Goal: Check status: Check status

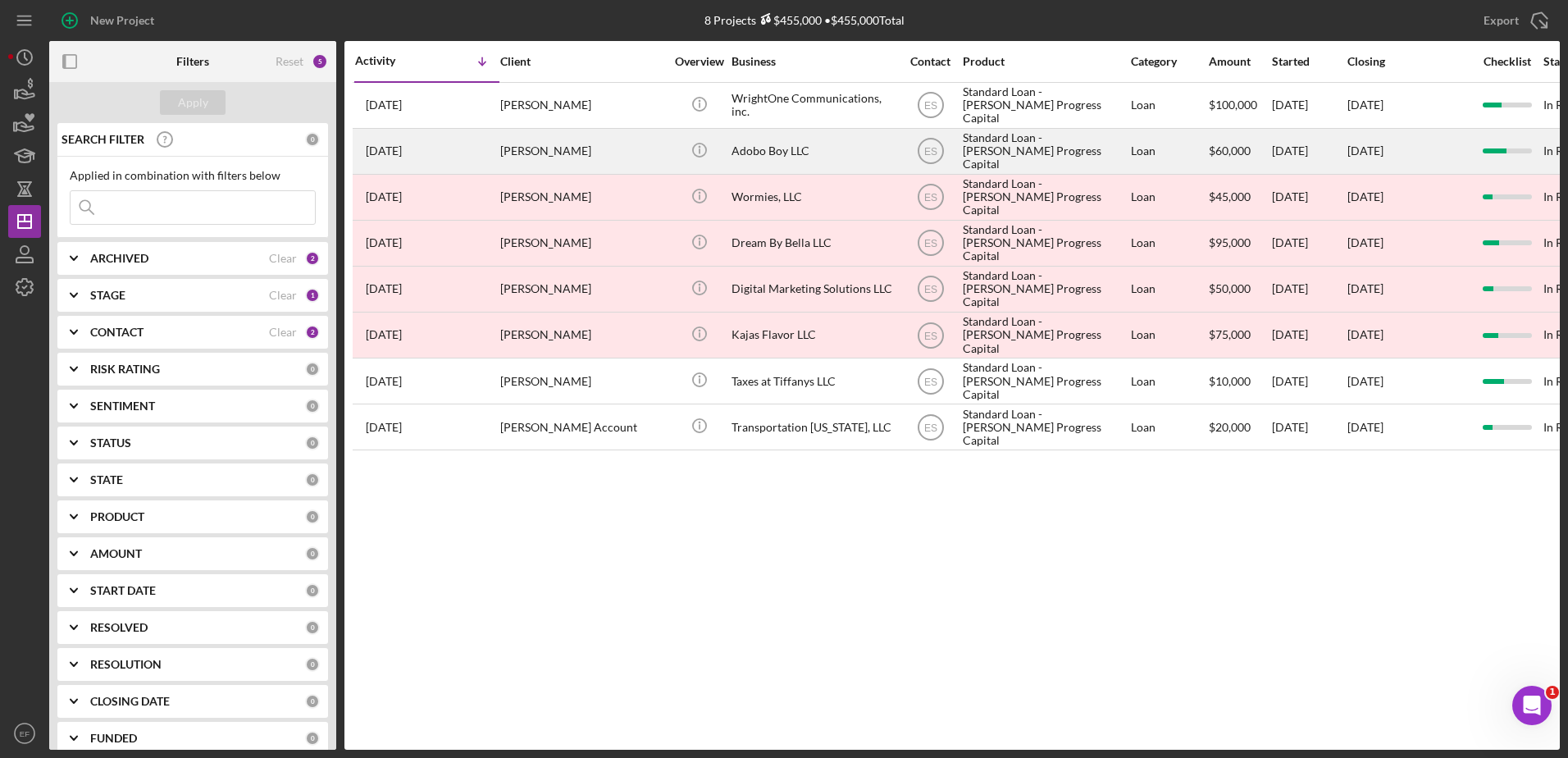
click at [756, 152] on div "Adobo Boy LLC" at bounding box center [814, 152] width 164 height 44
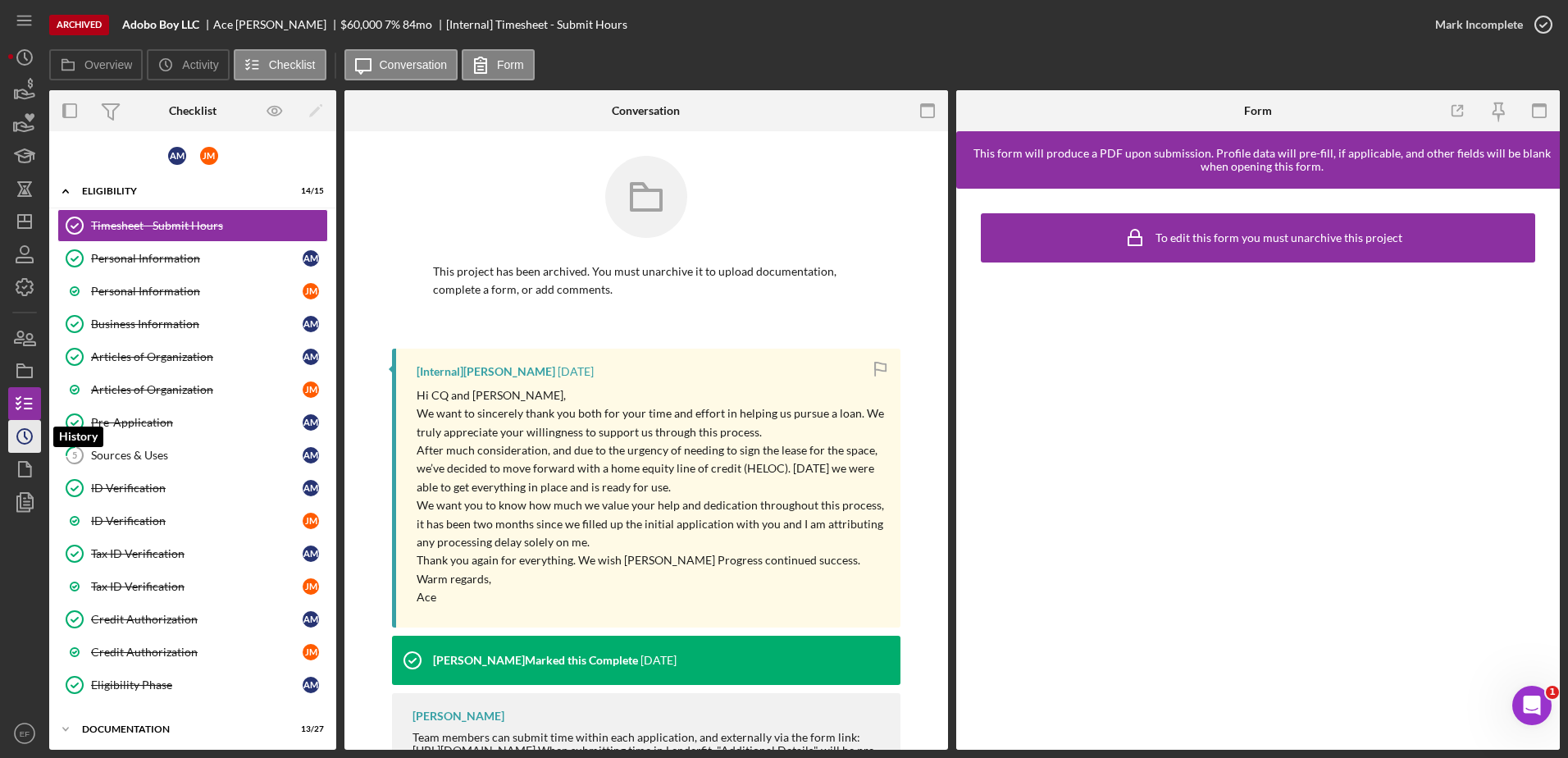
click at [27, 427] on icon "Icon/History" at bounding box center [24, 436] width 41 height 41
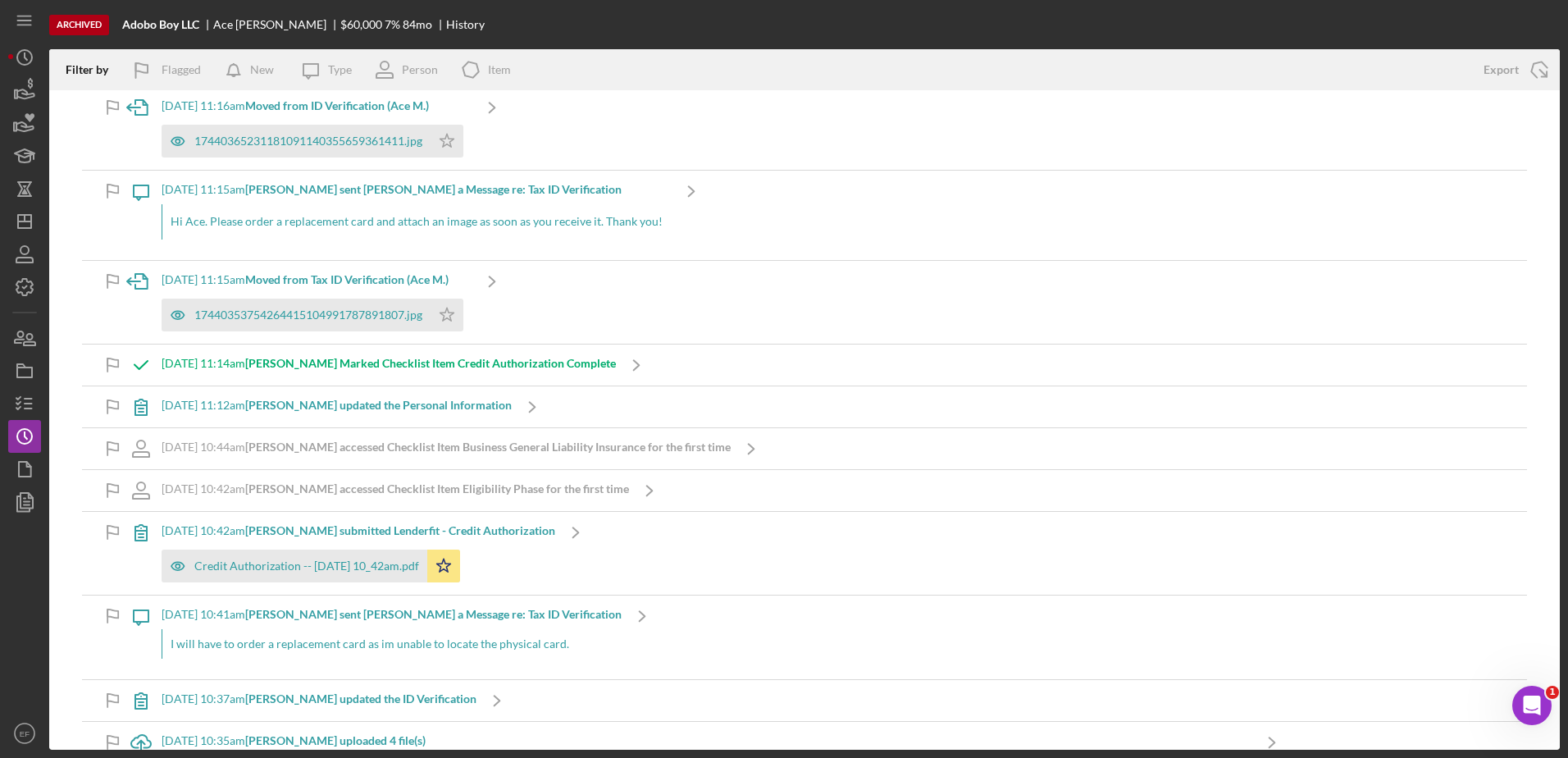
scroll to position [15246, 0]
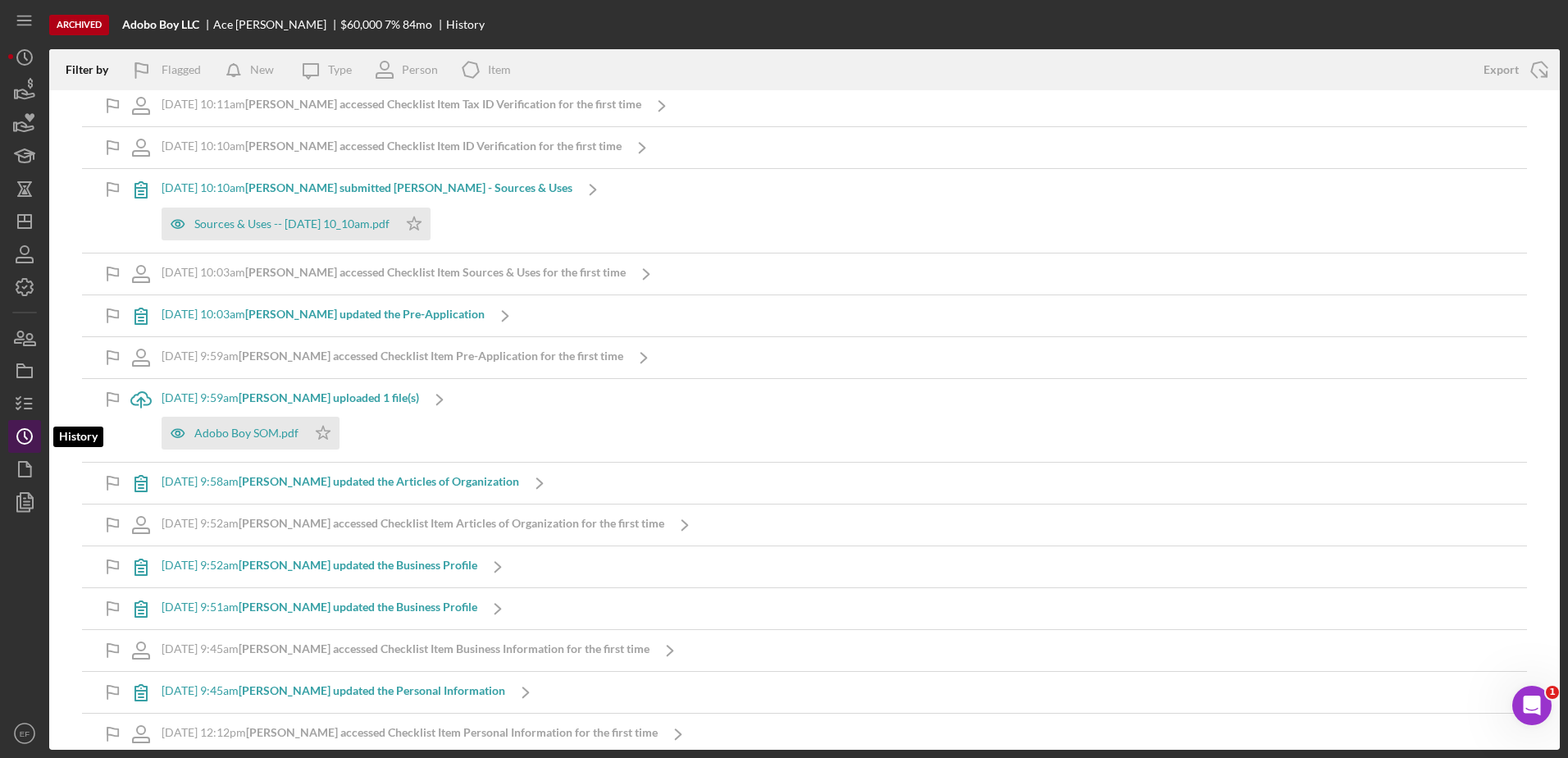
click at [25, 432] on polyline "button" at bounding box center [26, 435] width 2 height 7
click at [24, 86] on icon "button" at bounding box center [24, 90] width 41 height 41
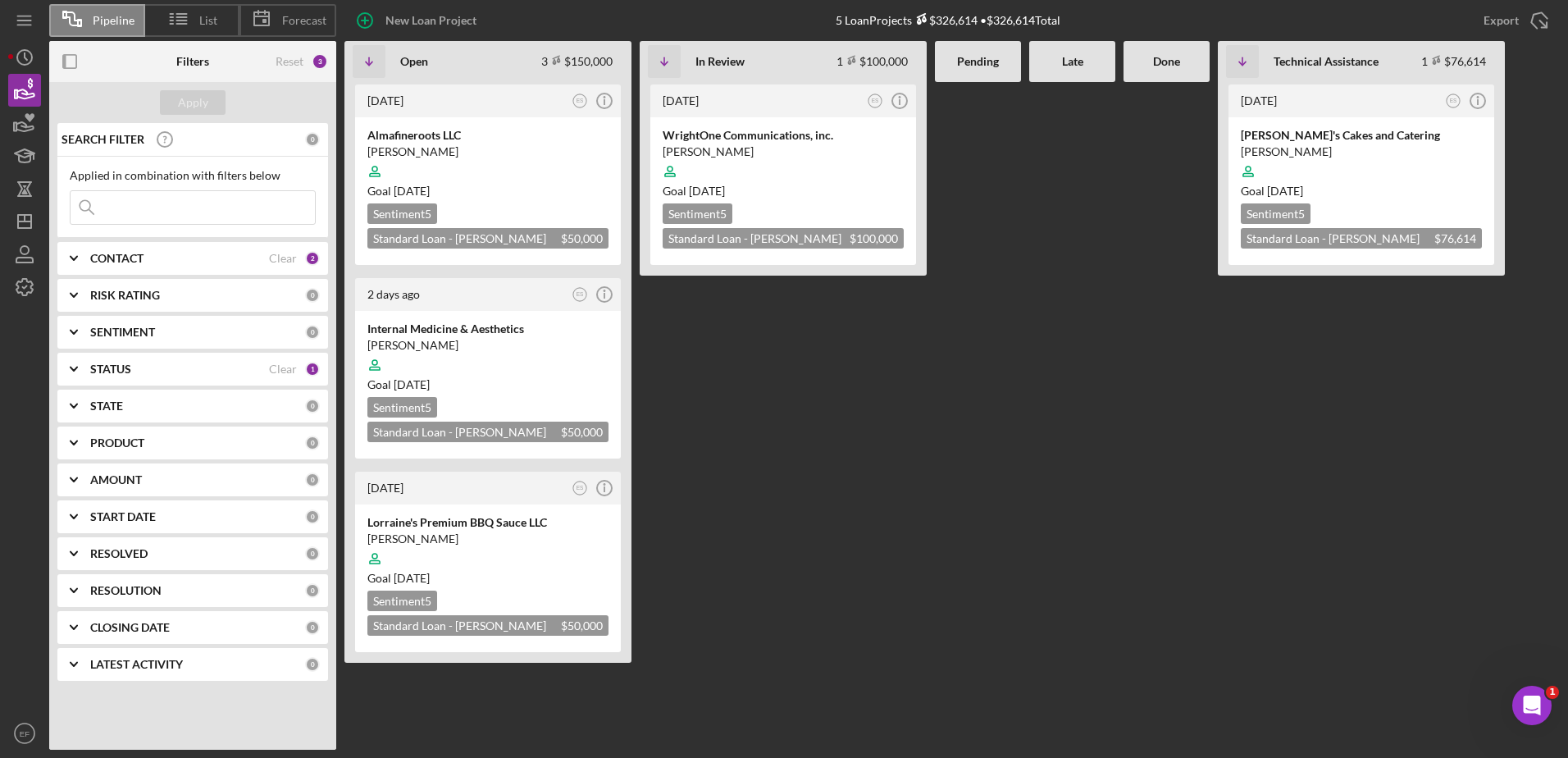
click at [146, 257] on div "CONTACT" at bounding box center [179, 257] width 179 height 13
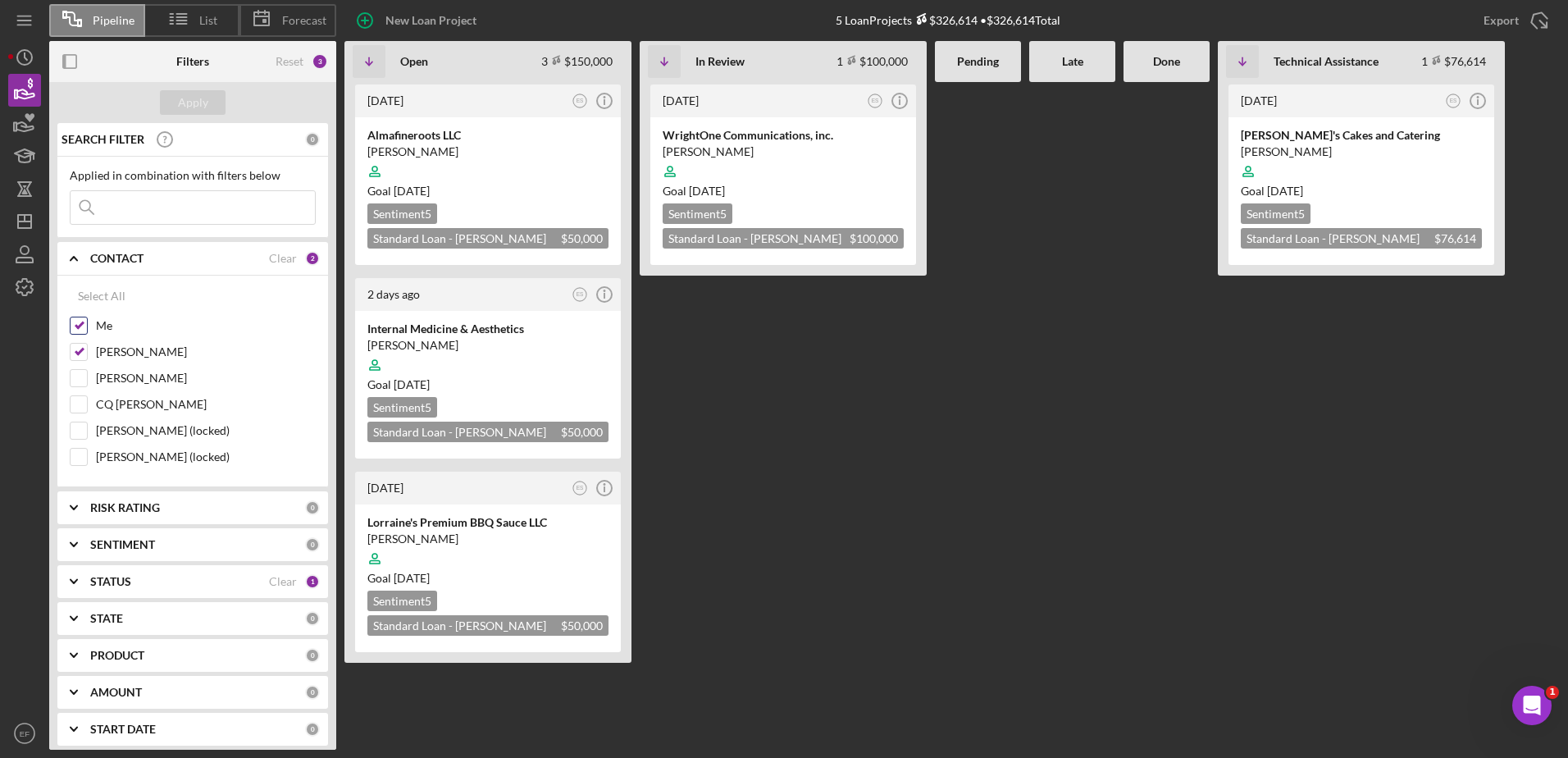
click at [79, 323] on input "Me" at bounding box center [79, 325] width 16 height 16
checkbox input "false"
click at [94, 256] on icon "Icon/Expander" at bounding box center [73, 258] width 41 height 41
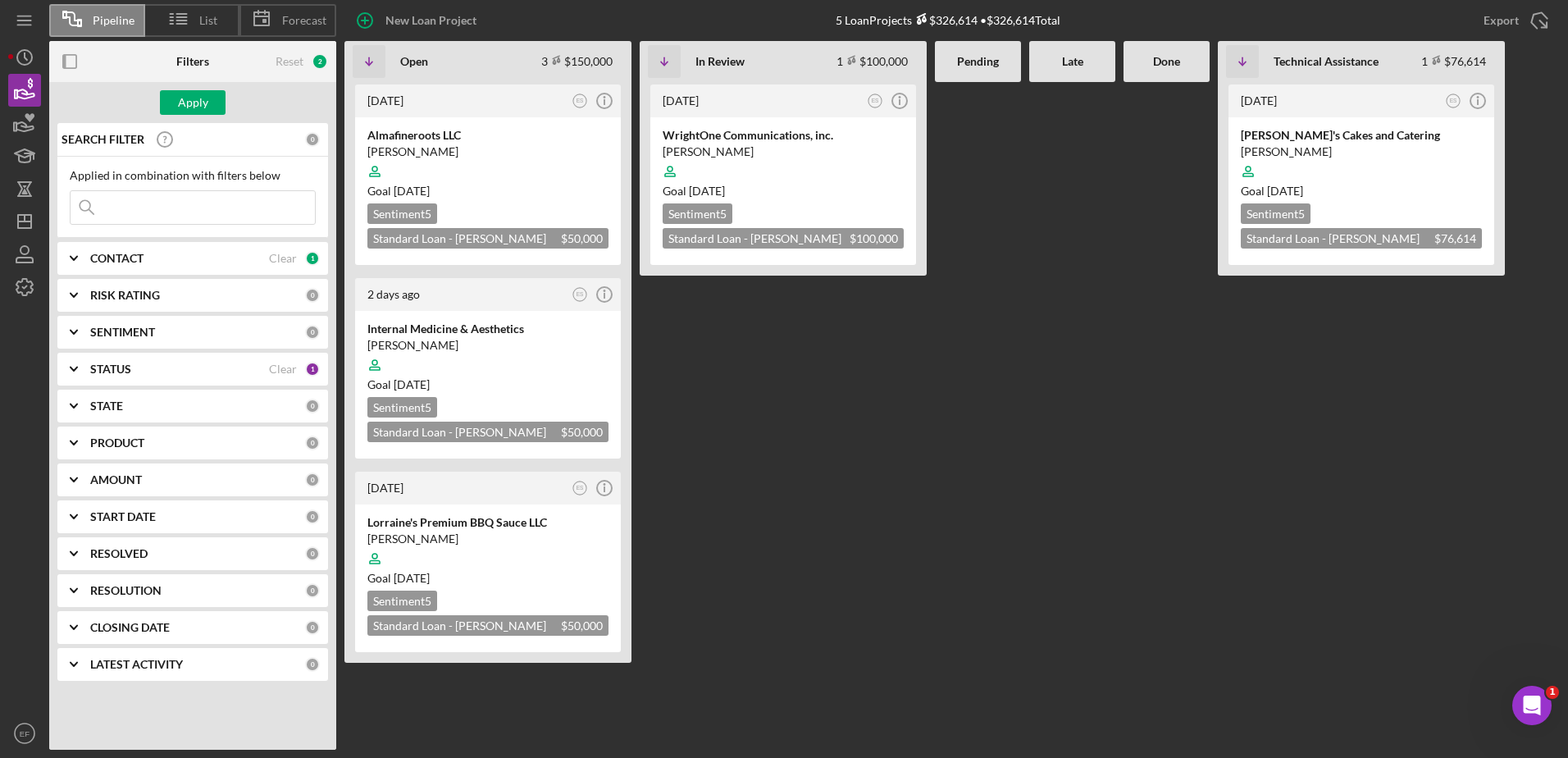
click at [137, 359] on div "STATUS Clear 1" at bounding box center [204, 369] width 229 height 33
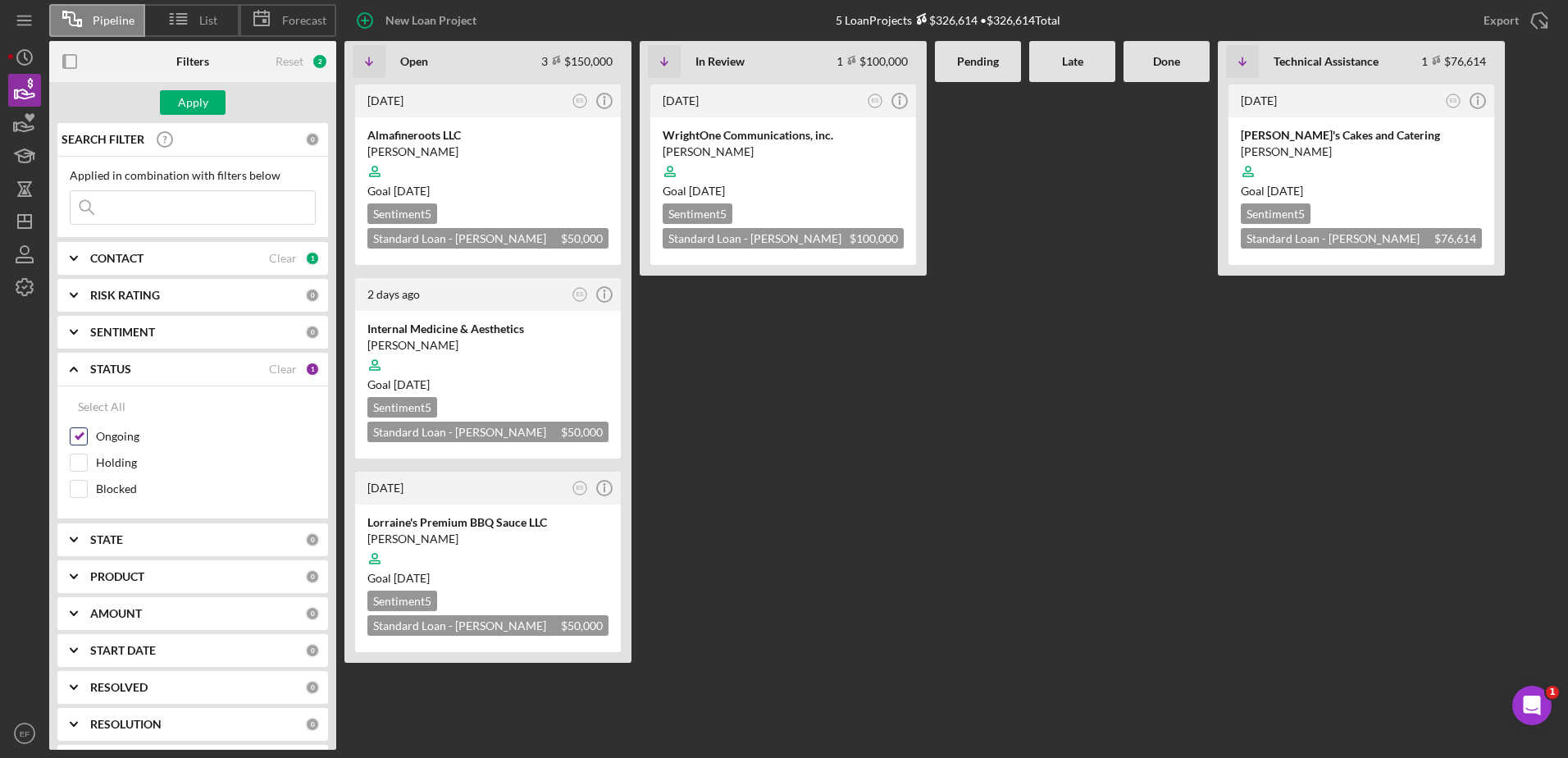
click at [81, 432] on input "Ongoing" at bounding box center [79, 436] width 16 height 16
checkbox input "false"
click at [92, 367] on icon "Icon/Expander" at bounding box center [73, 369] width 41 height 41
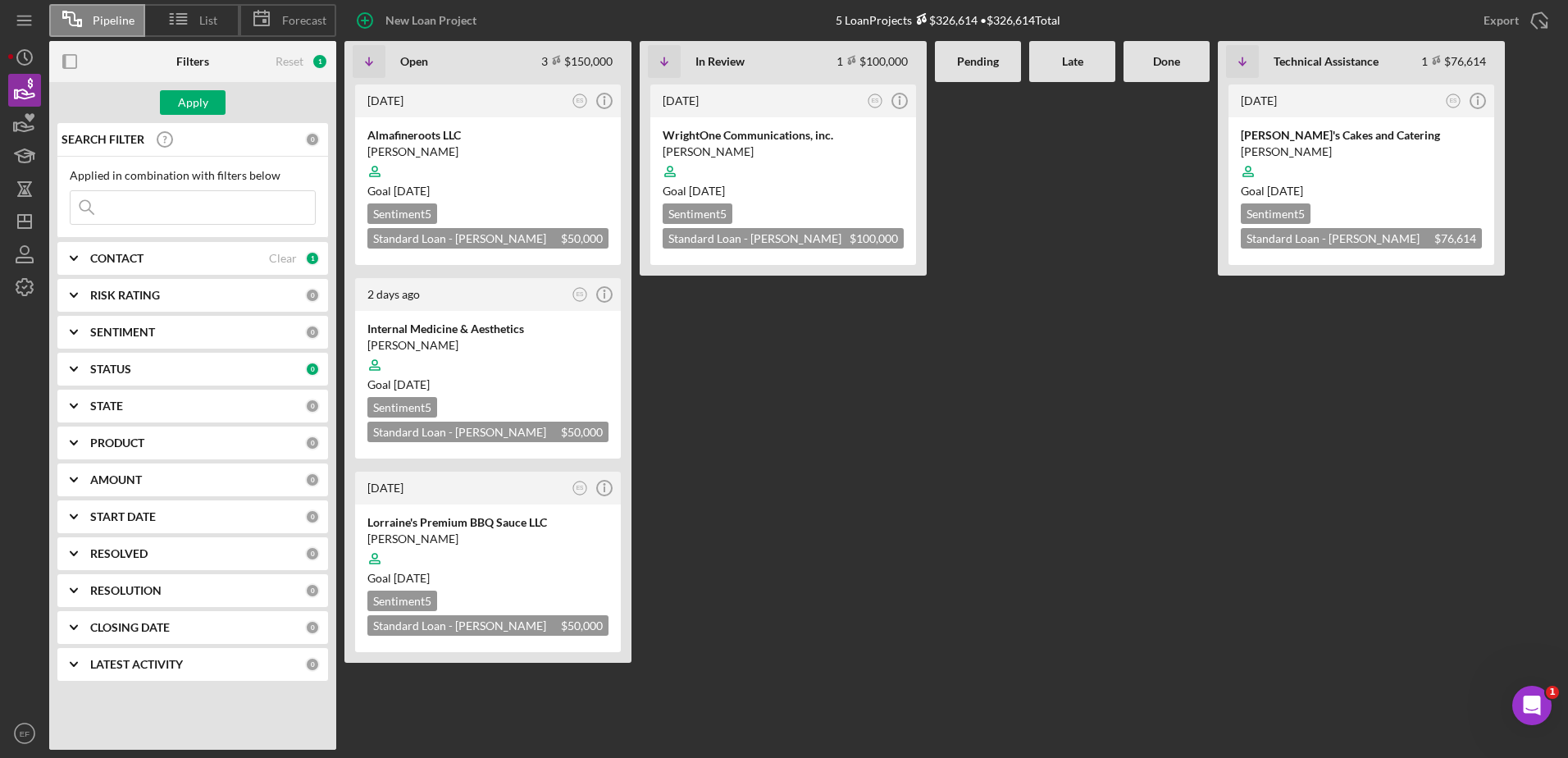
click at [112, 367] on b "STATUS" at bounding box center [110, 369] width 41 height 13
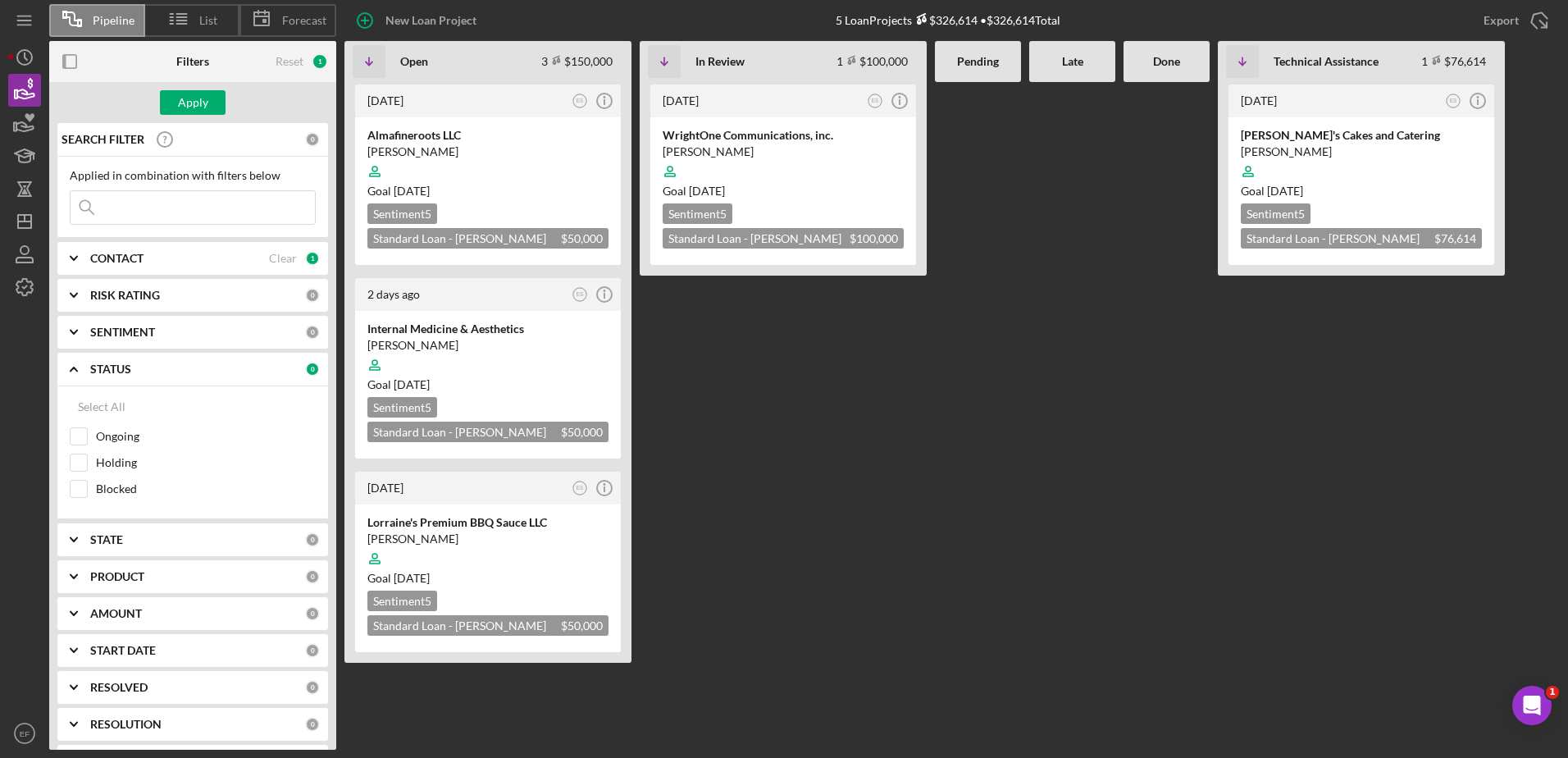
click at [112, 367] on b "STATUS" at bounding box center [110, 369] width 41 height 13
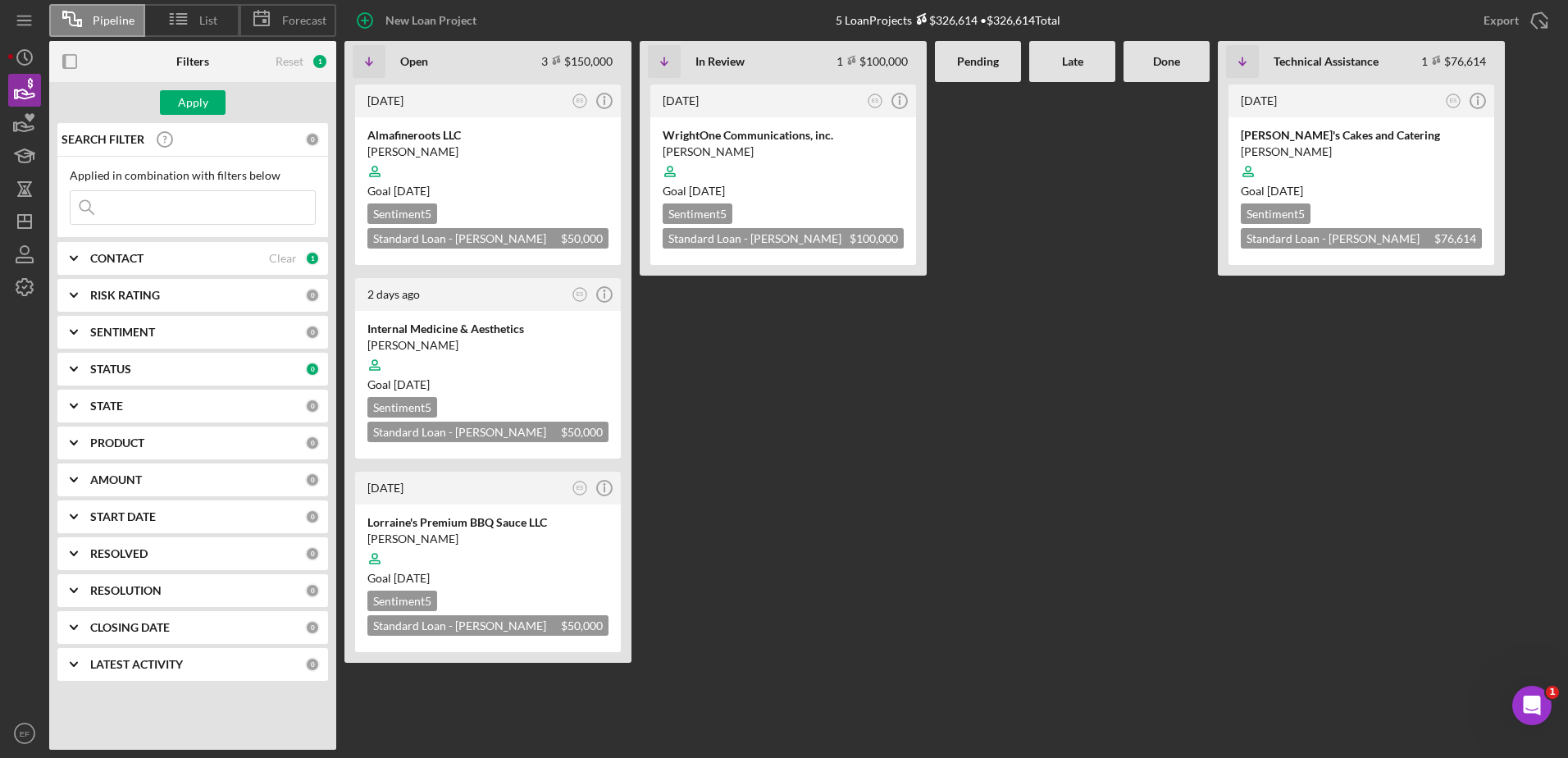
click at [117, 251] on b "CONTACT" at bounding box center [116, 257] width 53 height 13
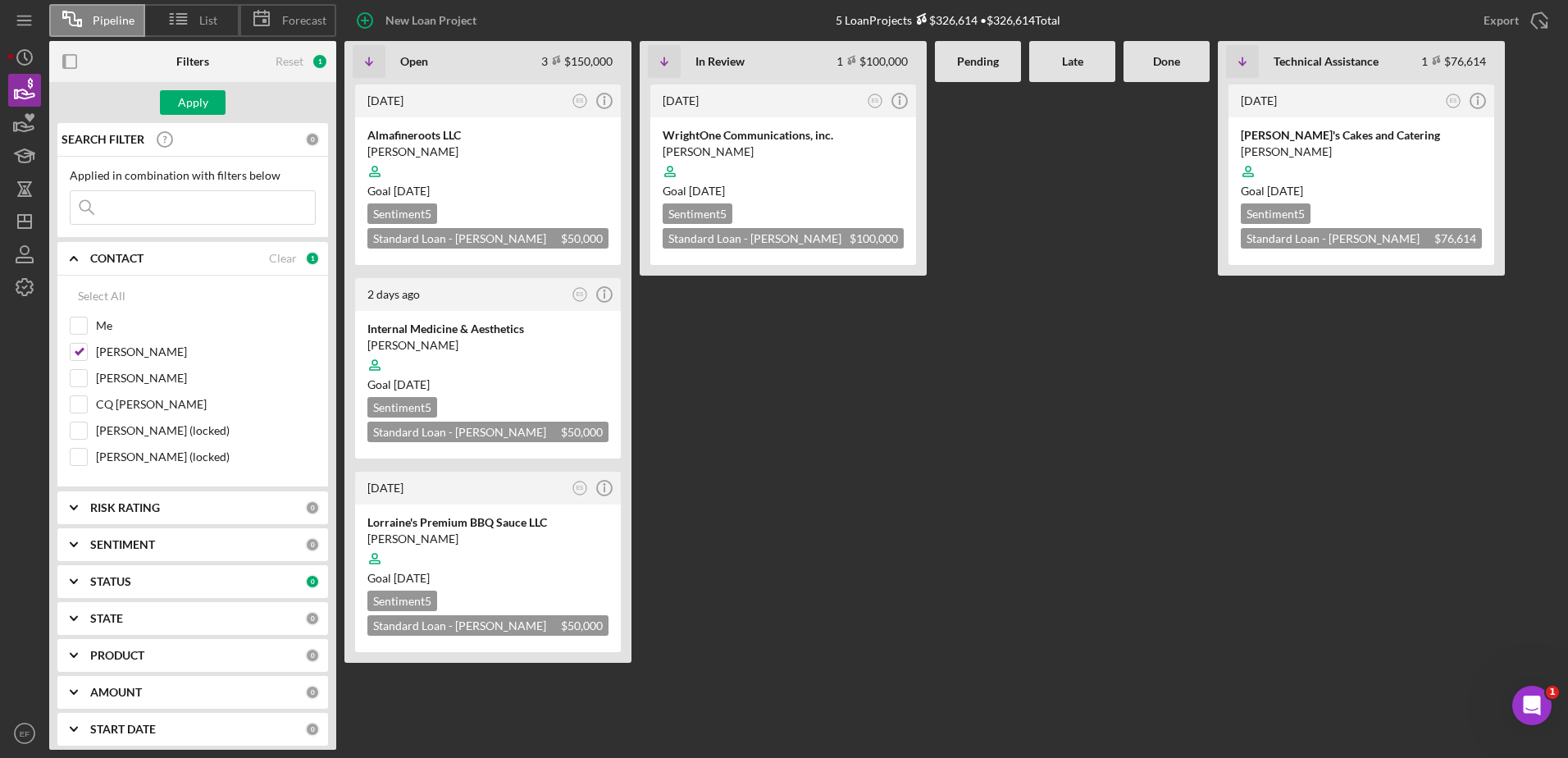
click at [117, 251] on b "CONTACT" at bounding box center [116, 257] width 53 height 13
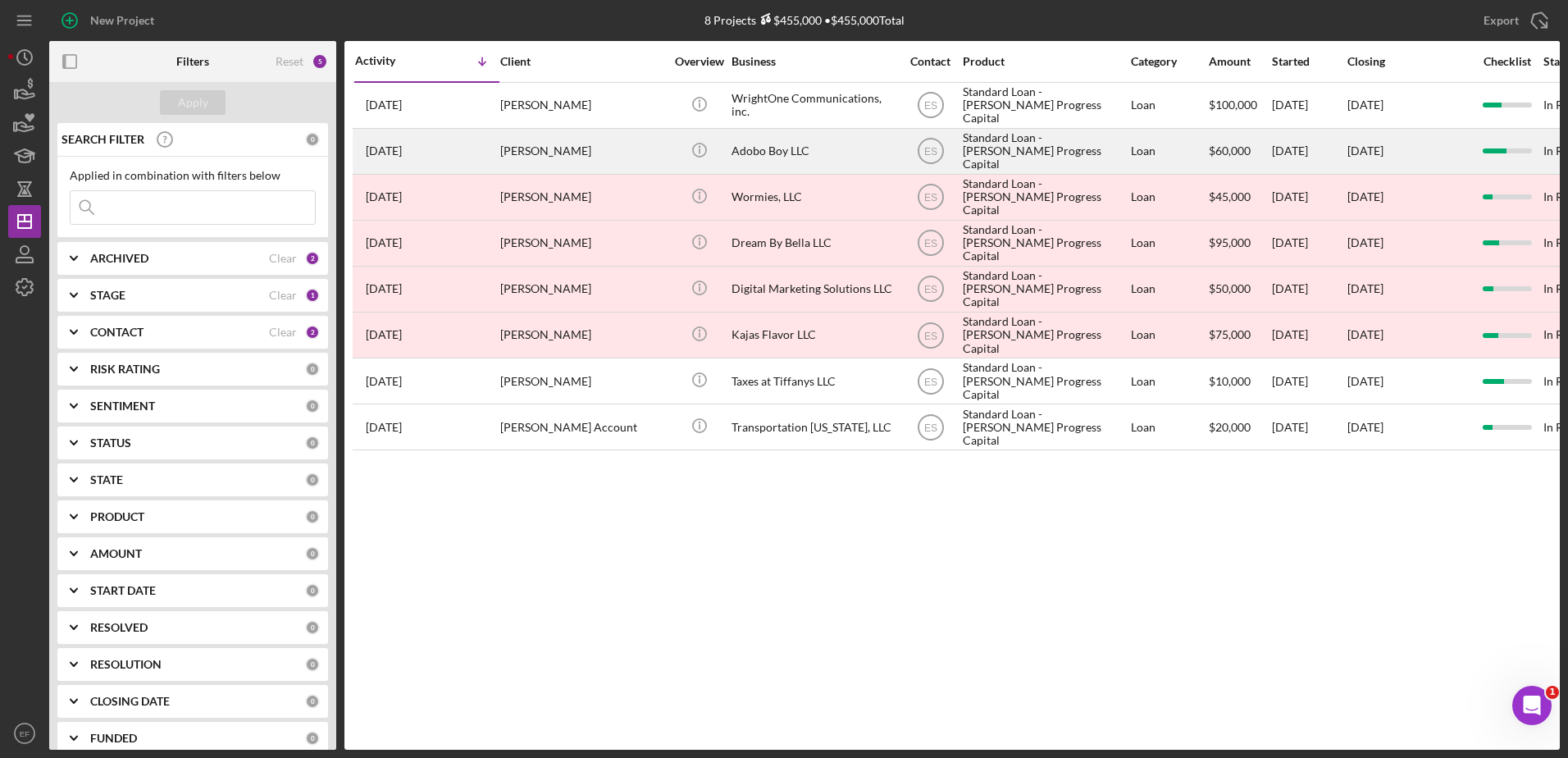
click at [767, 146] on div "Adobo Boy LLC" at bounding box center [814, 152] width 164 height 44
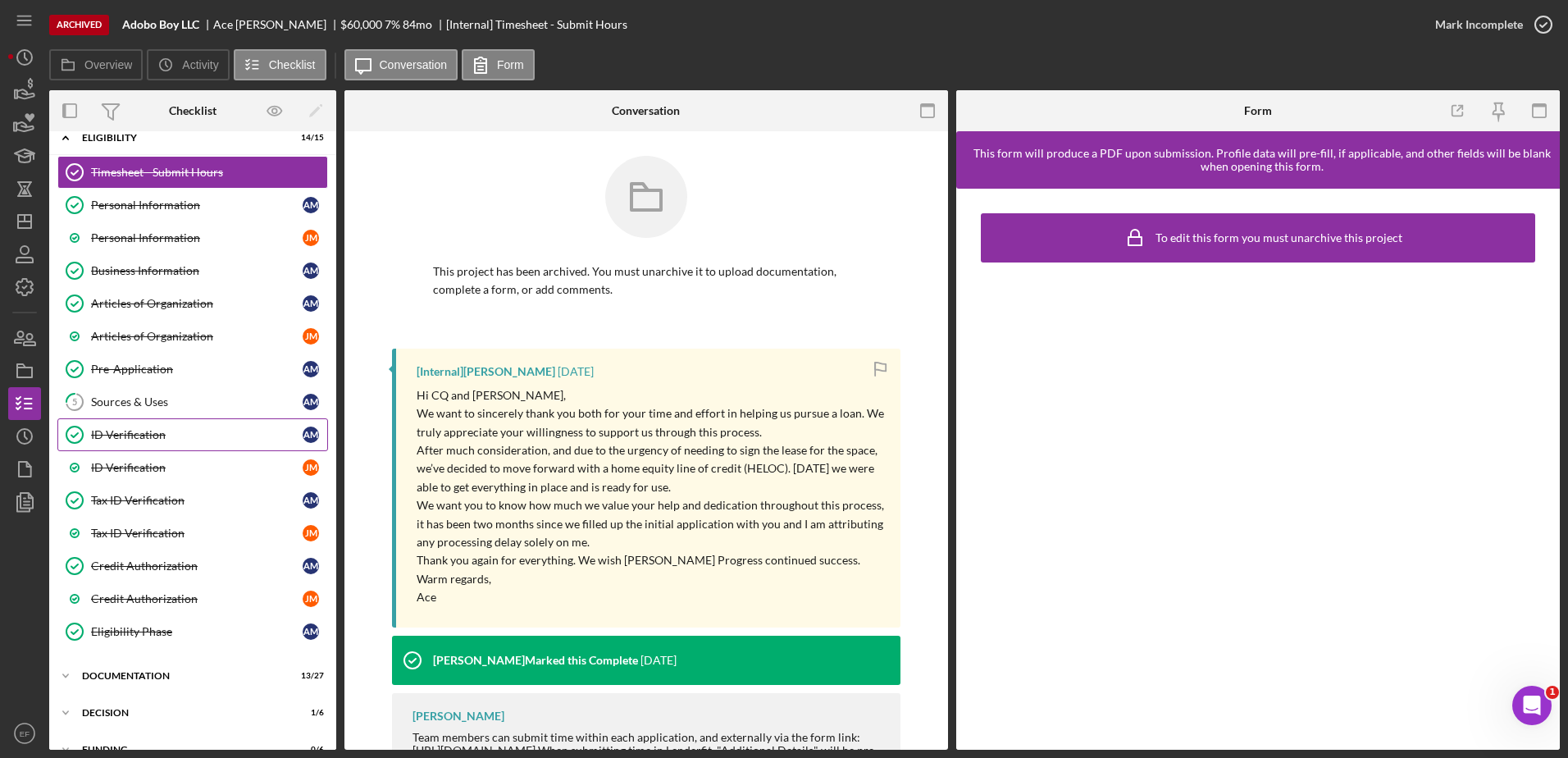
scroll to position [82, 0]
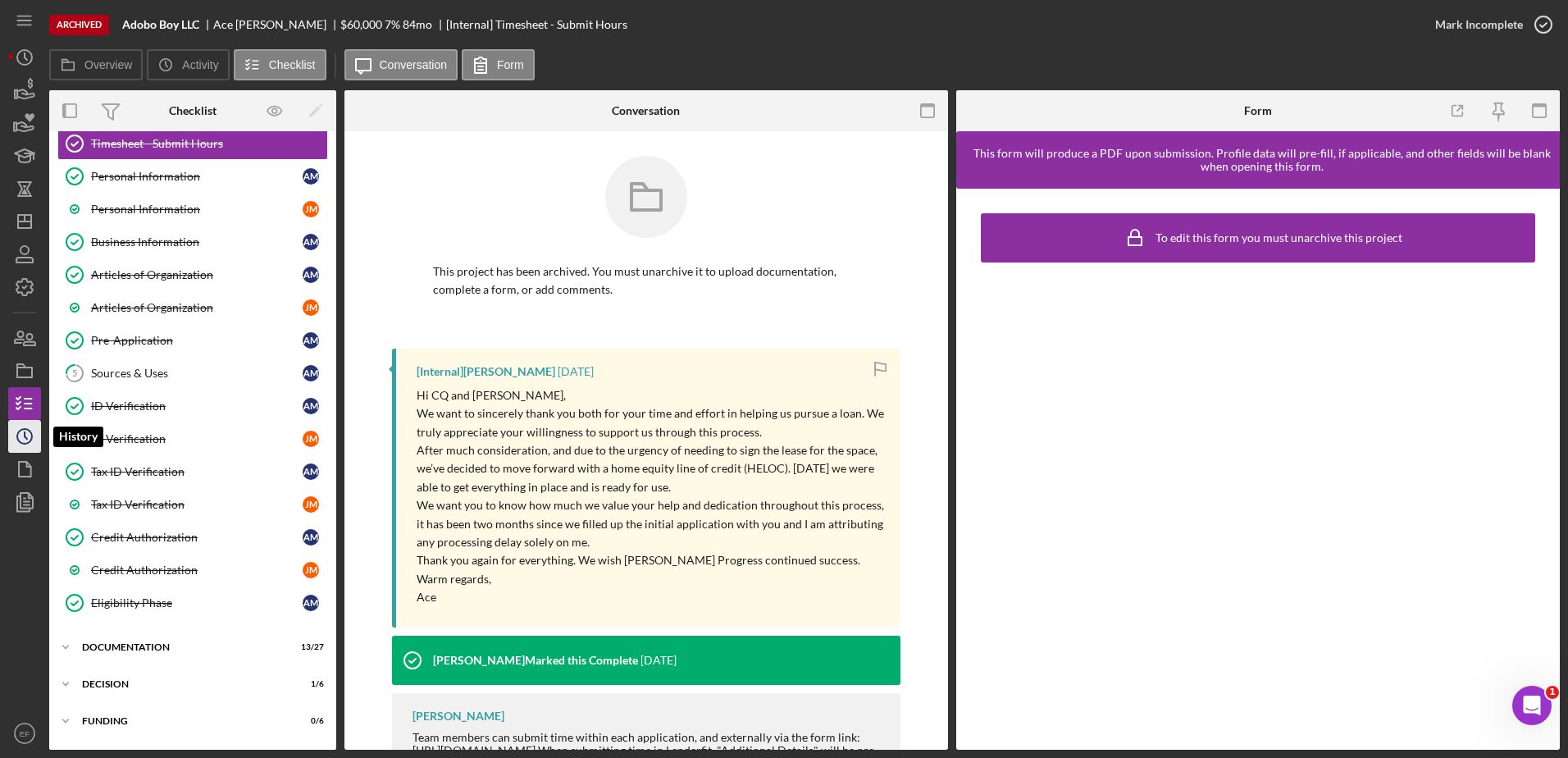
click at [25, 432] on polyline "button" at bounding box center [26, 435] width 2 height 7
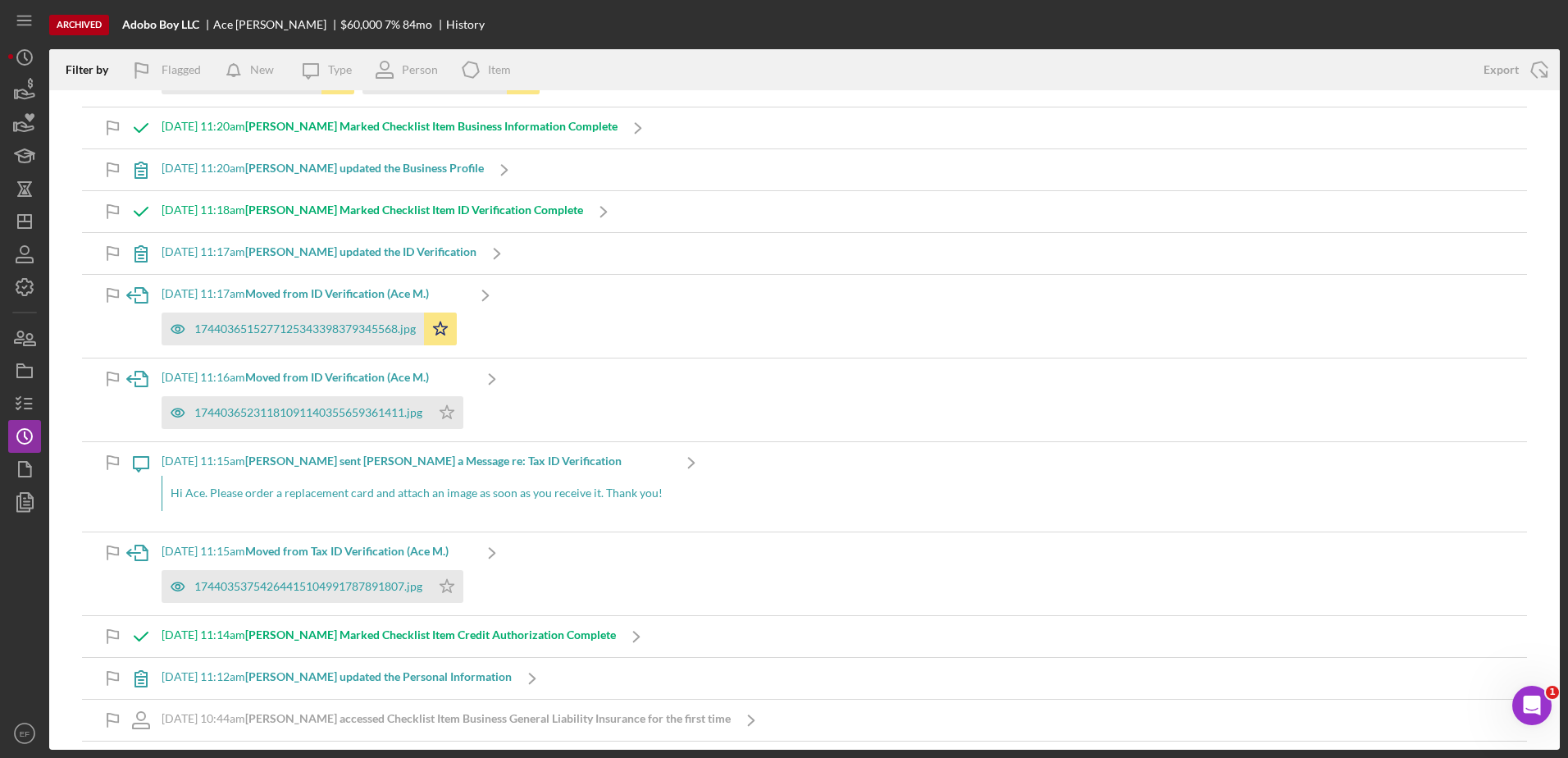
scroll to position [15246, 0]
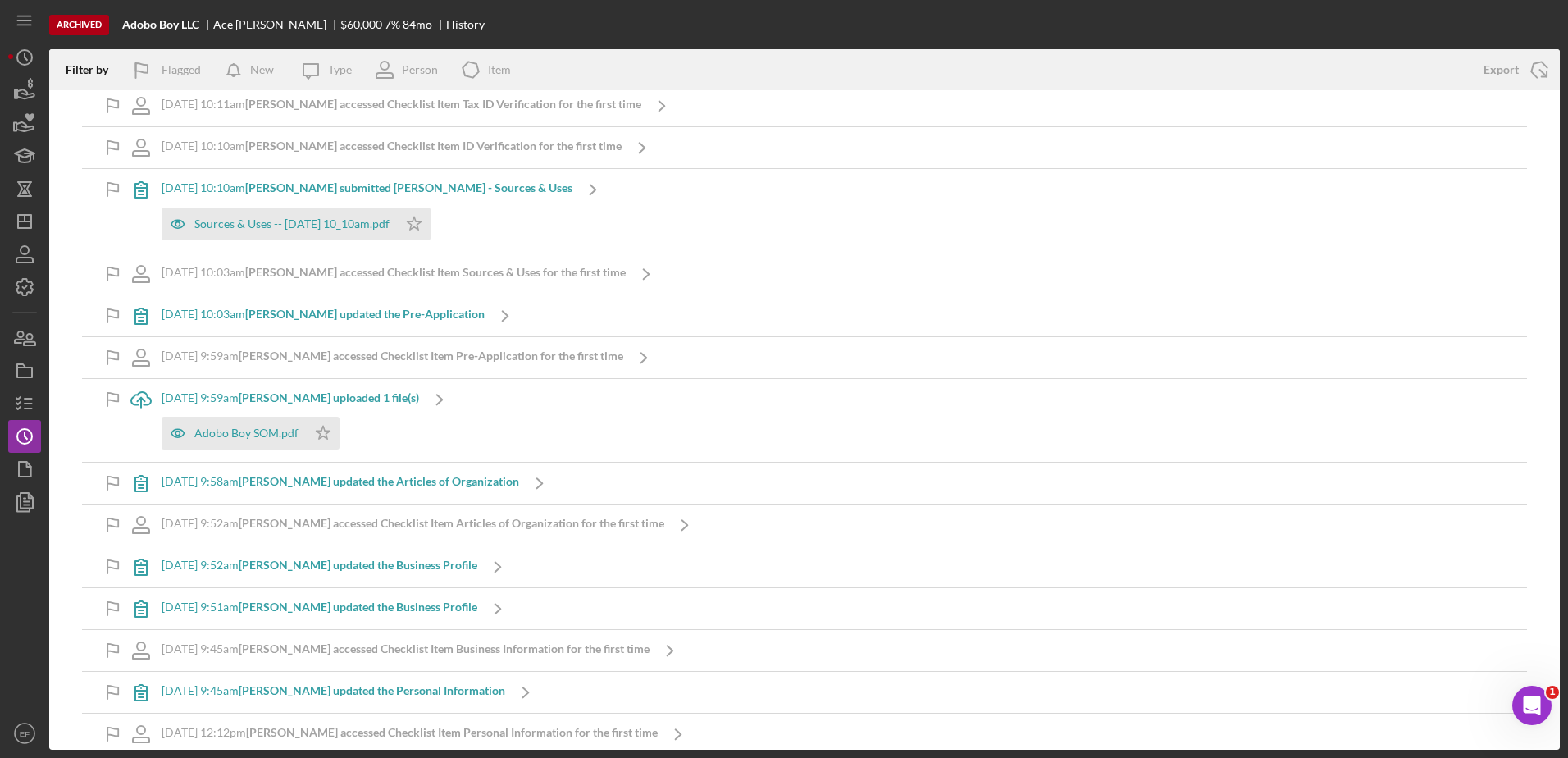
drag, startPoint x: 1555, startPoint y: 190, endPoint x: 17, endPoint y: 9, distance: 1548.6
